Goal: Information Seeking & Learning: Check status

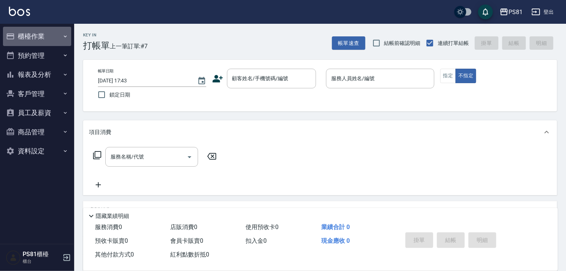
click at [62, 32] on button "櫃檯作業" at bounding box center [37, 36] width 68 height 19
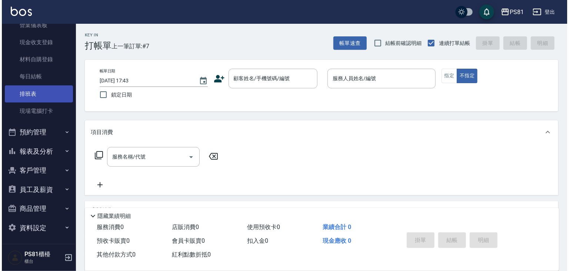
scroll to position [103, 0]
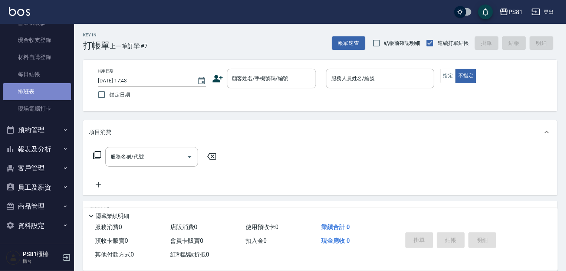
click at [47, 92] on link "排班表" at bounding box center [37, 91] width 68 height 17
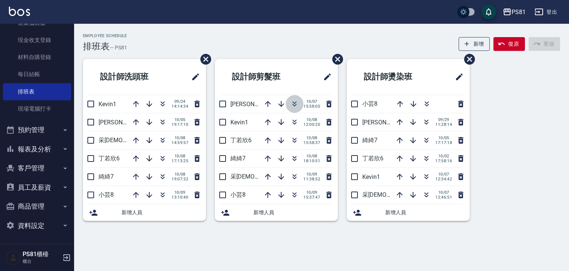
click at [296, 102] on icon "button" at bounding box center [294, 103] width 9 height 9
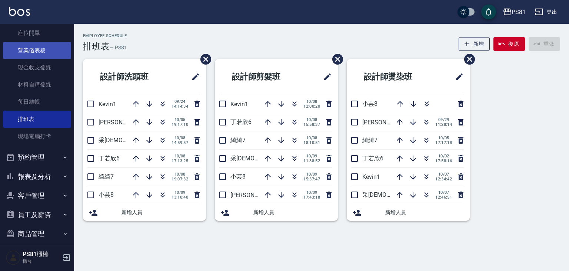
scroll to position [103, 0]
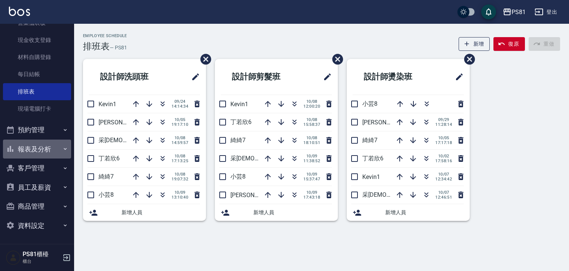
click at [48, 147] on button "報表及分析" at bounding box center [37, 148] width 68 height 19
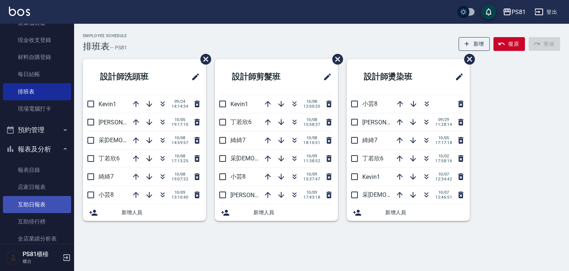
click at [57, 202] on link "互助日報表" at bounding box center [37, 204] width 68 height 17
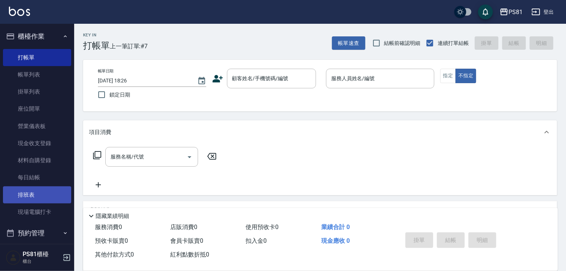
click at [46, 196] on link "排班表" at bounding box center [37, 194] width 68 height 17
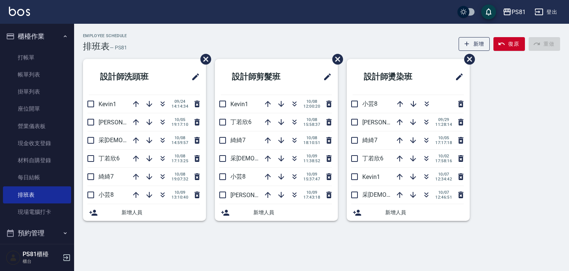
click at [550, 10] on button "登出" at bounding box center [546, 12] width 29 height 14
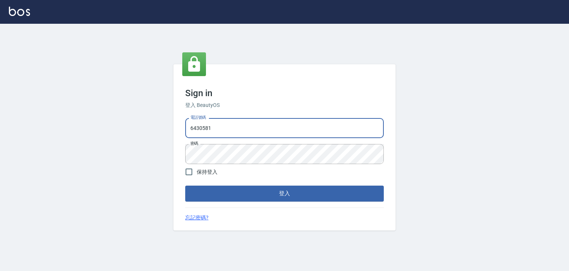
drag, startPoint x: 215, startPoint y: 129, endPoint x: 176, endPoint y: 126, distance: 39.0
click at [176, 126] on div "Sign in 登入 BeautyOS 電話號碼 [PHONE_NUMBER] 電話號碼 密碼 密碼 保持登入 登入 忘記密碼?" at bounding box center [284, 147] width 222 height 166
type input "0979739080"
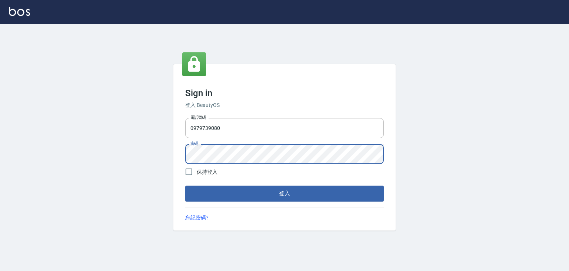
click at [181, 150] on div "Sign in 登入 BeautyOS 電話號碼 [PHONE_NUMBER] 電話號碼 密碼 密碼 保持登入 登入 忘記密碼?" at bounding box center [284, 147] width 222 height 166
click at [185, 185] on button "登入" at bounding box center [284, 193] width 199 height 16
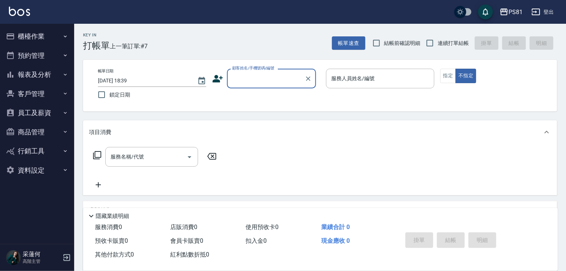
click at [40, 97] on button "客戶管理" at bounding box center [37, 93] width 68 height 19
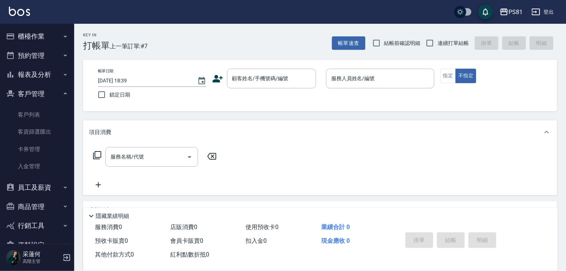
click at [40, 97] on button "客戶管理" at bounding box center [37, 93] width 68 height 19
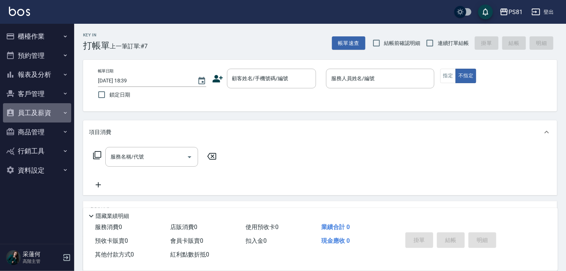
click at [41, 112] on button "員工及薪資" at bounding box center [37, 112] width 68 height 19
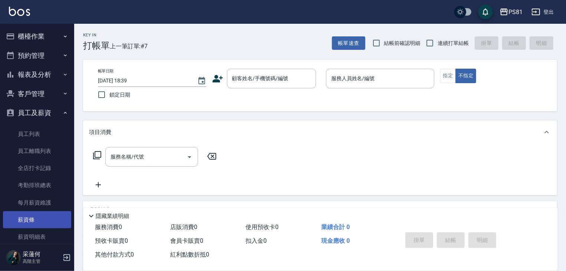
click at [39, 215] on link "薪資條" at bounding box center [37, 219] width 68 height 17
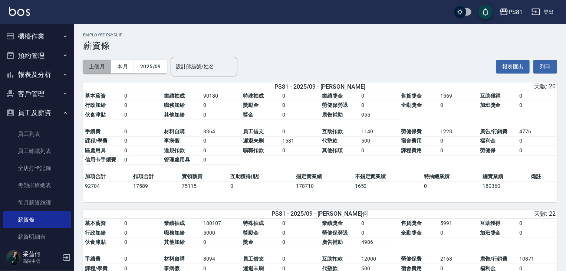
click at [98, 68] on button "上個月" at bounding box center [97, 67] width 28 height 14
click at [122, 66] on button "本月" at bounding box center [122, 67] width 23 height 14
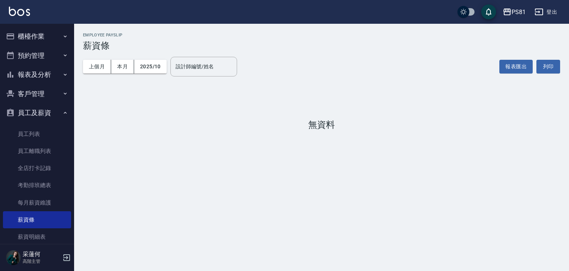
click at [84, 59] on div "上個月 本月 2025/10 設計師編號/姓名 設計師編號/姓名" at bounding box center [160, 67] width 154 height 32
click at [95, 67] on button "上個月" at bounding box center [97, 67] width 28 height 14
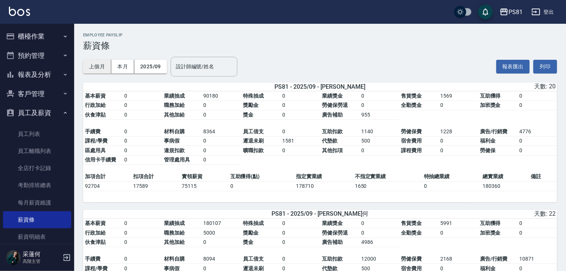
click at [95, 67] on button "上個月" at bounding box center [97, 67] width 28 height 14
click at [151, 67] on button "2025/09" at bounding box center [150, 67] width 33 height 14
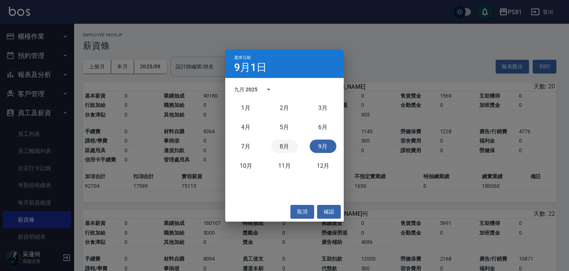
click at [281, 144] on button "8月" at bounding box center [284, 145] width 27 height 13
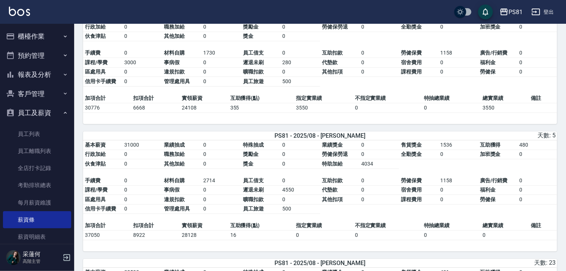
scroll to position [1260, 0]
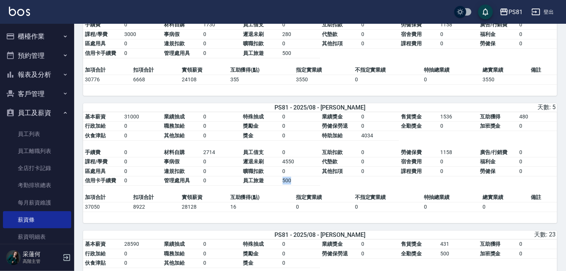
drag, startPoint x: 275, startPoint y: 183, endPoint x: 329, endPoint y: 189, distance: 54.4
click at [331, 187] on table "基本薪資 31000 業績抽成 0 特殊抽成 0 業績獎金 0 售貨獎金 1536 互助獲得 480 行政加給 0 職務加給 0 獎勵金 0 勞健保勞退 0 …" at bounding box center [320, 152] width 474 height 81
click at [315, 193] on table "基本薪資 31000 業績抽成 0 特殊抽成 0 業績獎金 0 售貨獎金 1536 互助獲得 480 行政加給 0 職務加給 0 獎勵金 0 勞健保勞退 0 …" at bounding box center [320, 152] width 474 height 81
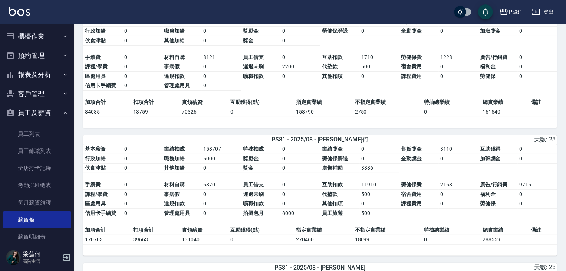
scroll to position [0, 0]
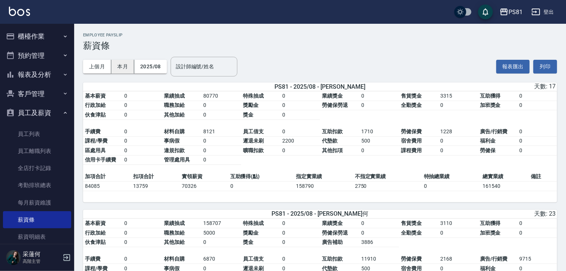
click at [123, 65] on button "本月" at bounding box center [122, 67] width 23 height 14
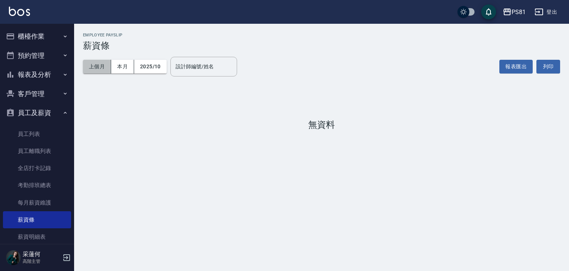
click at [97, 73] on button "上個月" at bounding box center [97, 67] width 28 height 14
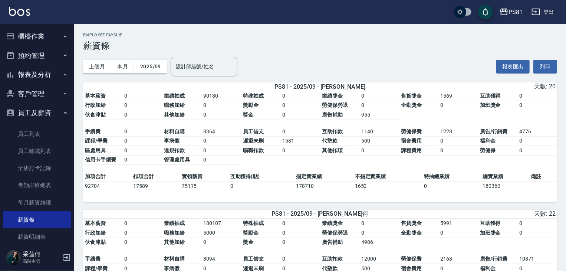
drag, startPoint x: 532, startPoint y: 5, endPoint x: 536, endPoint y: 9, distance: 6.0
click at [533, 5] on div "PS81 登出" at bounding box center [283, 12] width 566 height 24
click at [539, 11] on icon "button" at bounding box center [535, 11] width 9 height 9
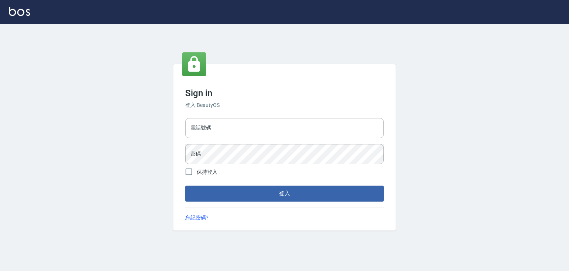
type input "6430581"
